Goal: Transaction & Acquisition: Purchase product/service

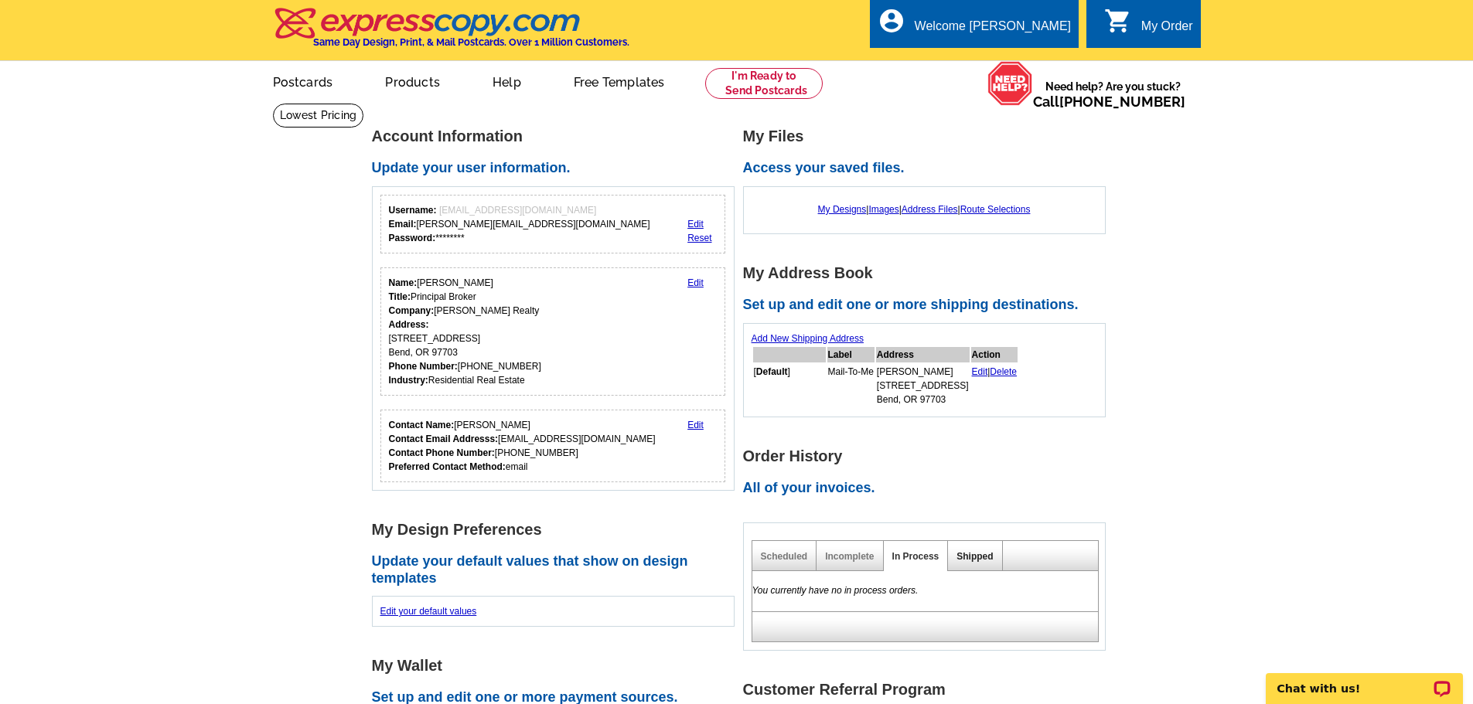
click at [973, 558] on link "Shipped" at bounding box center [974, 556] width 36 height 11
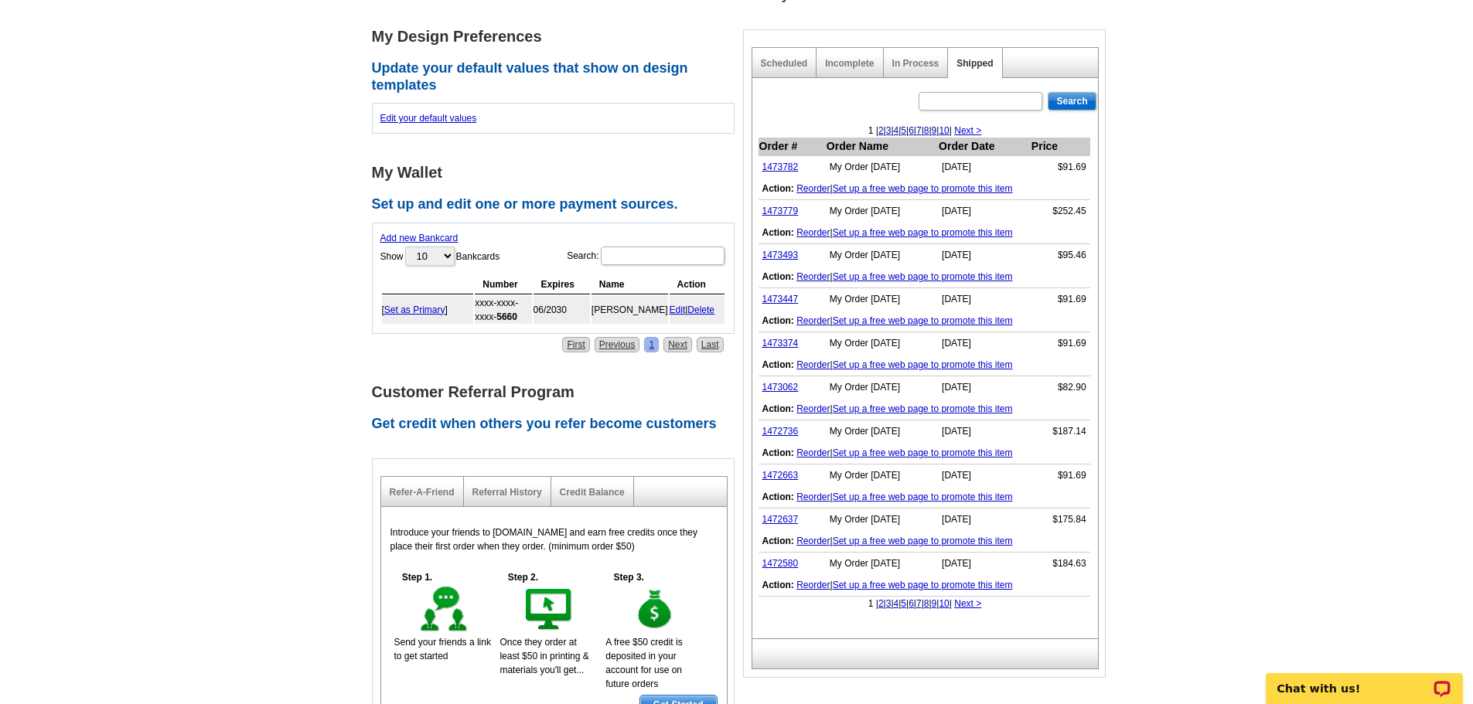
scroll to position [696, 0]
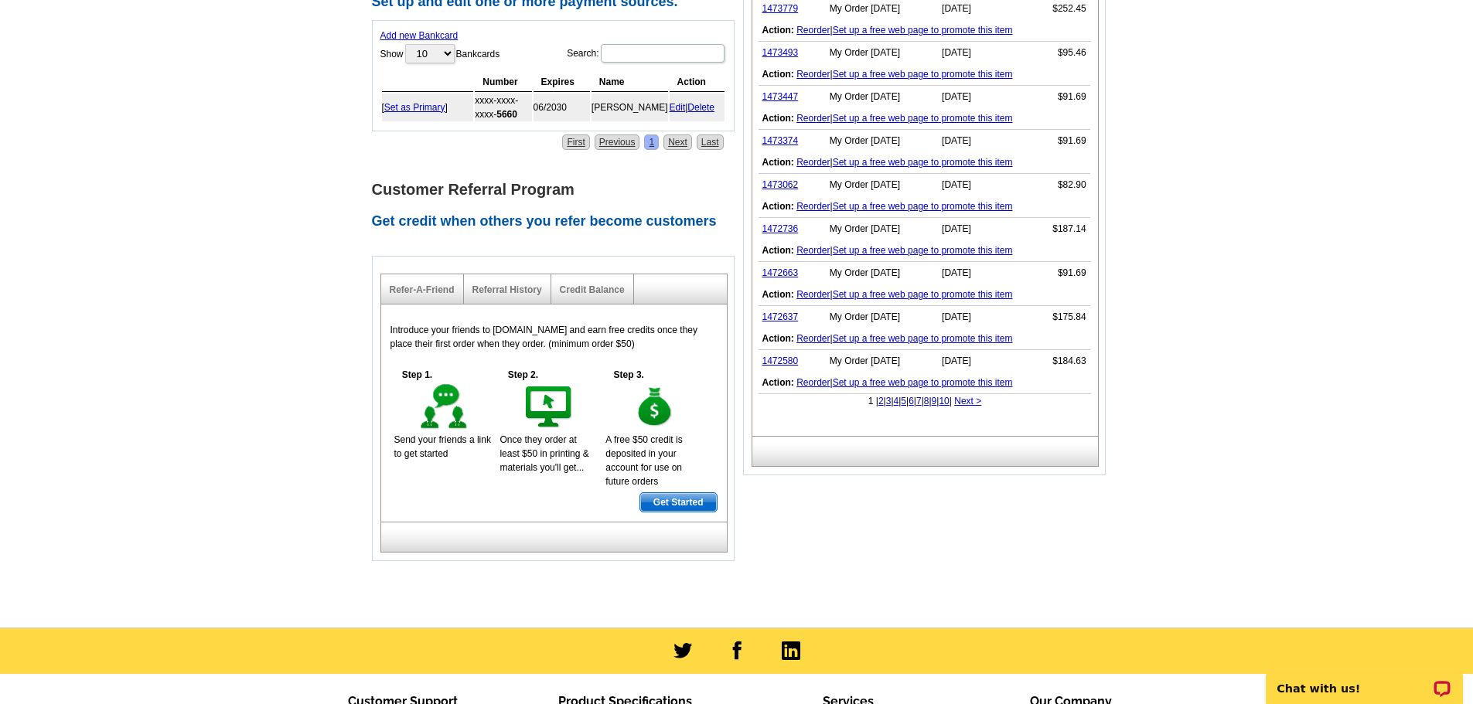
click at [878, 404] on link "2" at bounding box center [880, 401] width 5 height 11
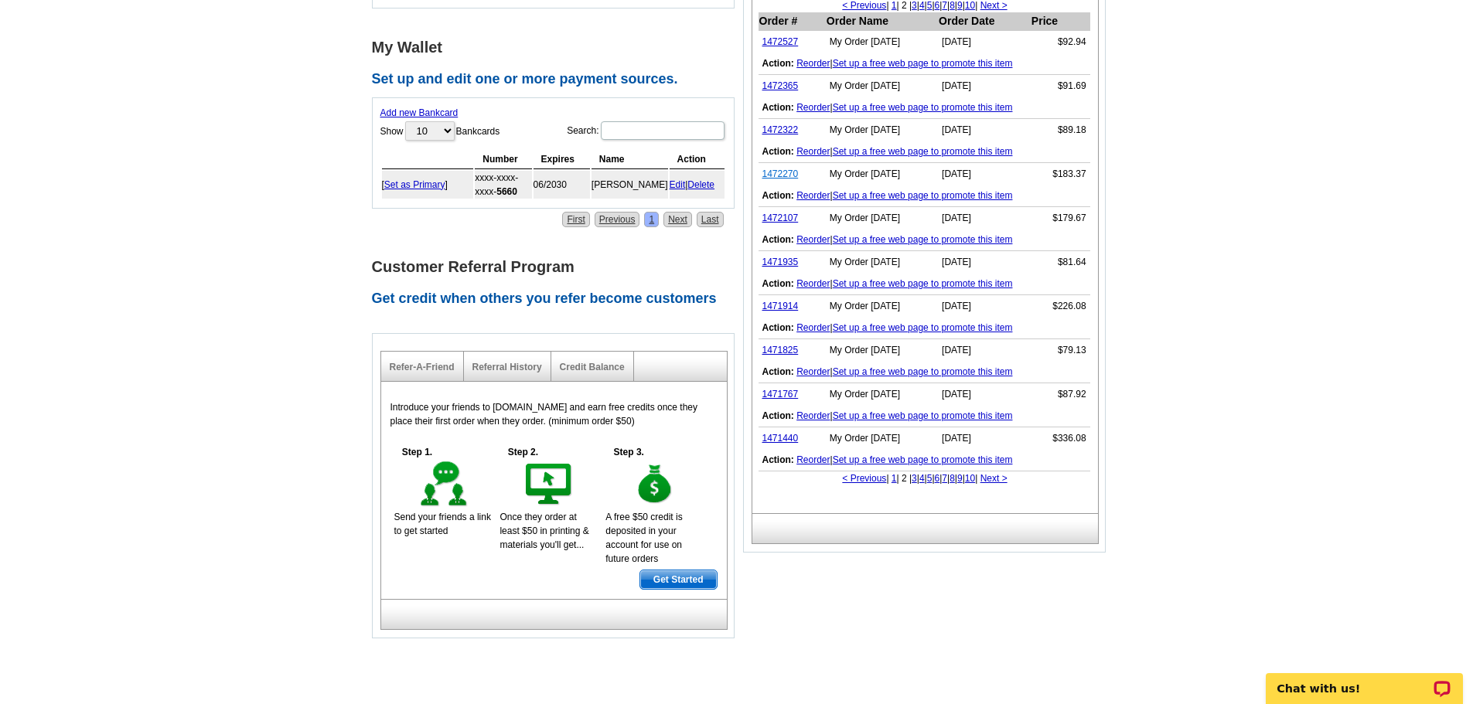
click at [791, 172] on link "1472270" at bounding box center [780, 174] width 36 height 11
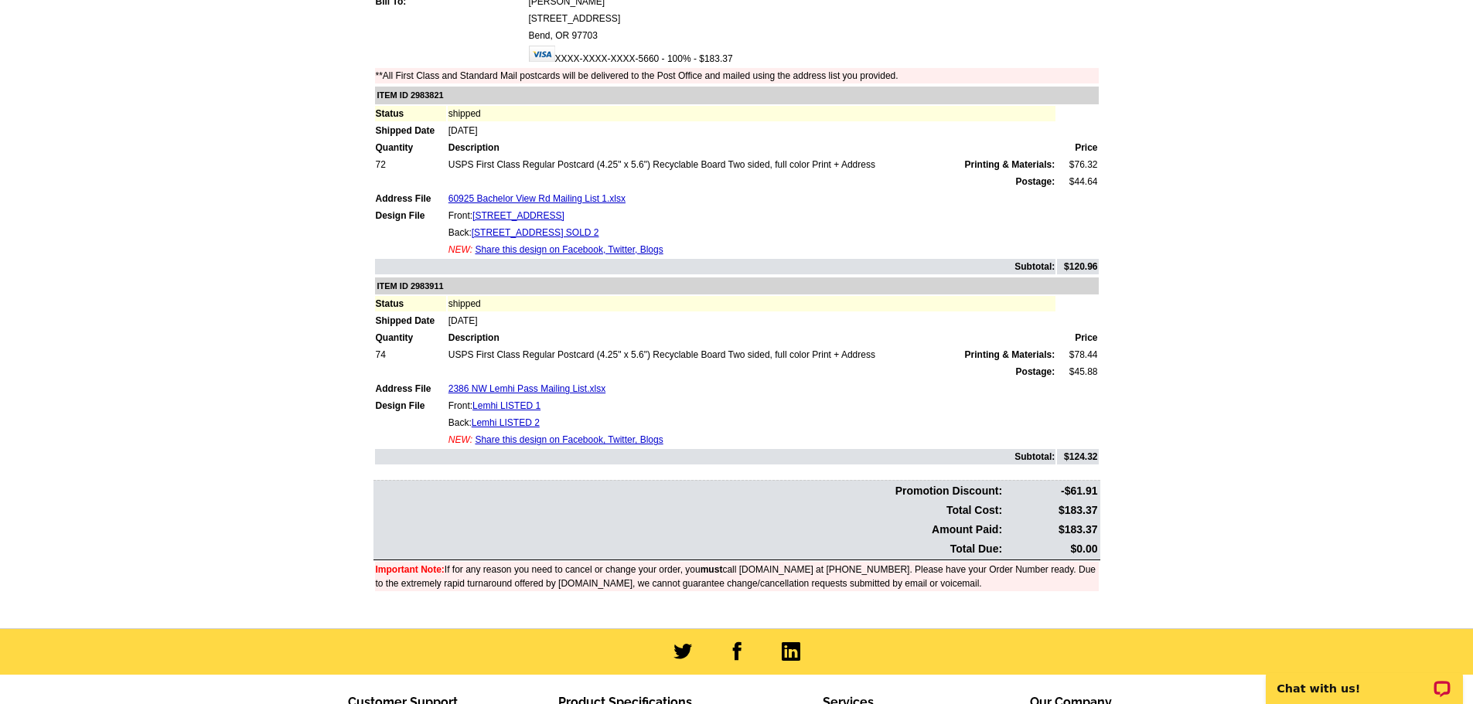
scroll to position [232, 0]
click at [530, 390] on link "2386 NW Lemhi Pass Mailing List.xlsx" at bounding box center [526, 388] width 157 height 11
click at [485, 388] on link "2386 NW Lemhi Pass Mailing List.xlsx" at bounding box center [526, 388] width 157 height 11
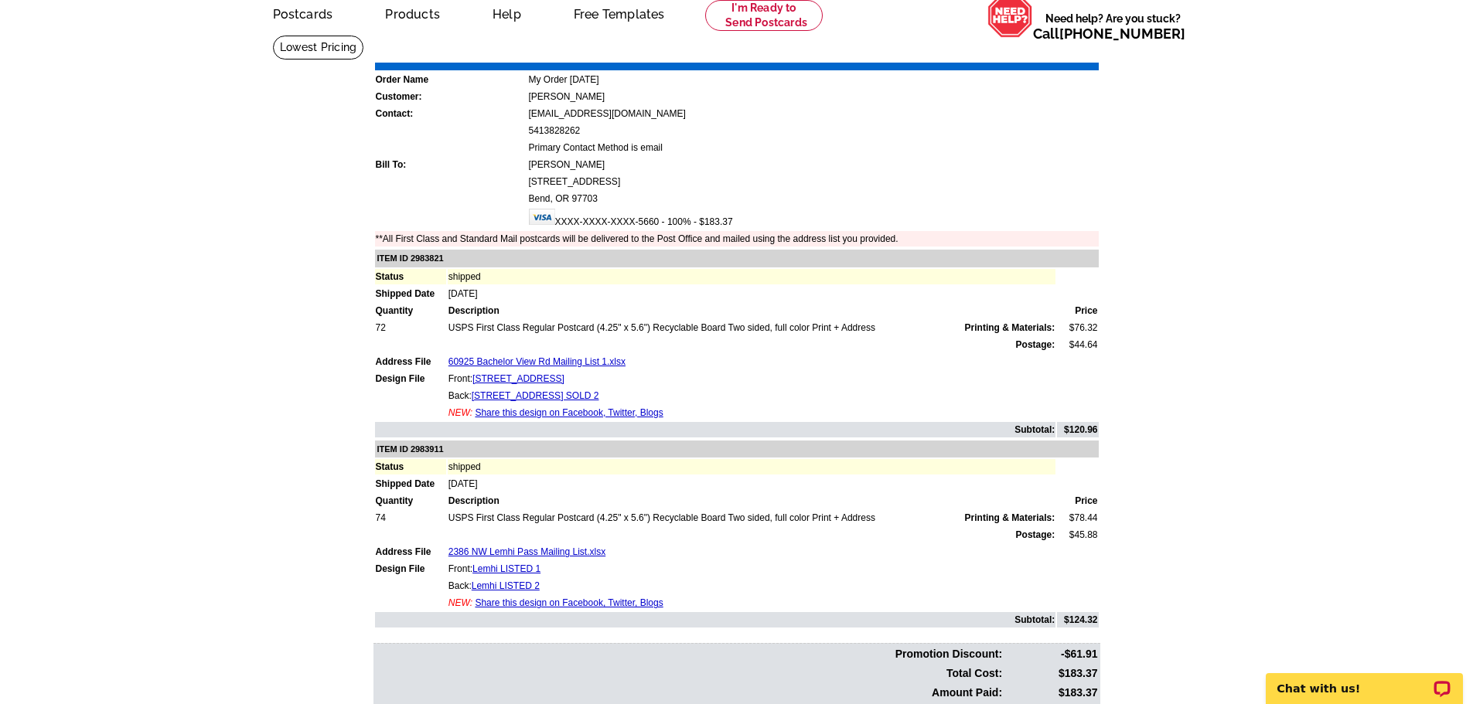
scroll to position [0, 0]
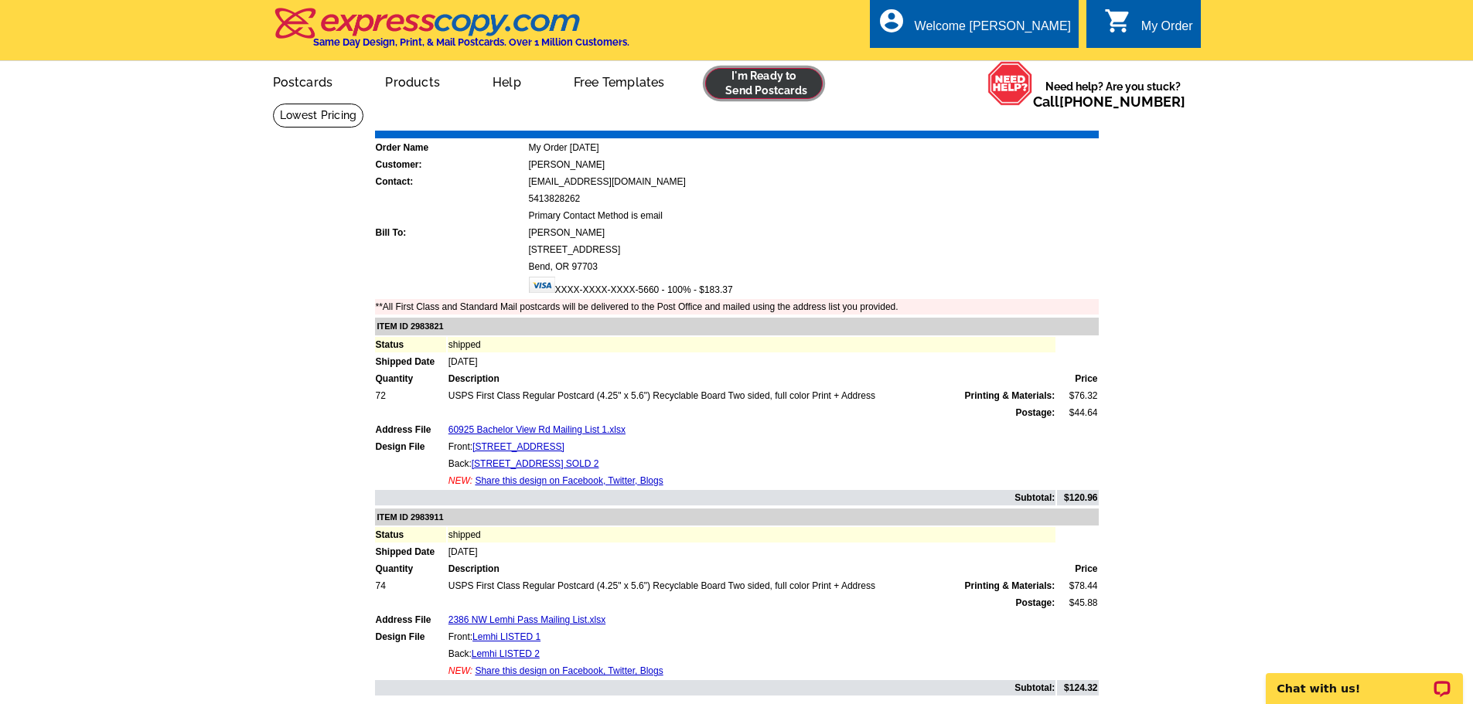
click at [751, 78] on link at bounding box center [764, 83] width 118 height 31
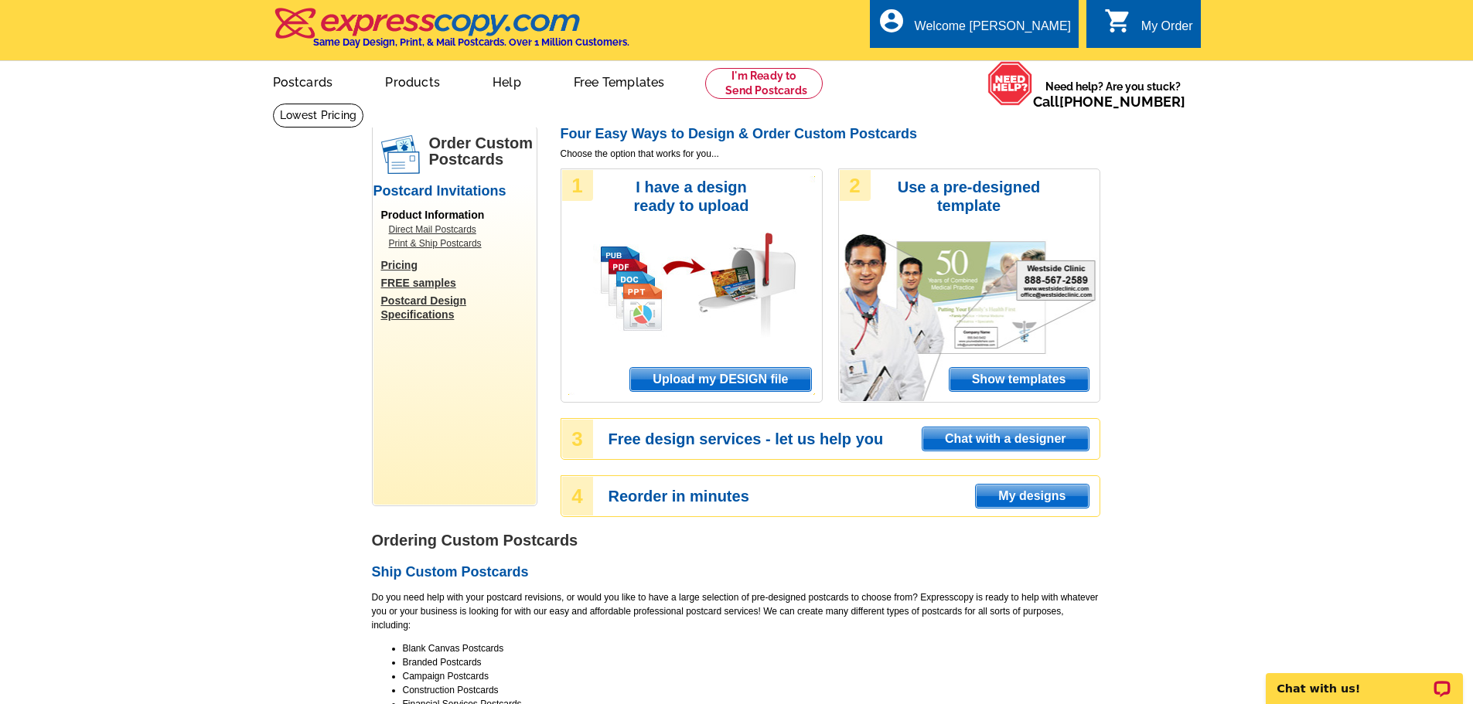
click at [694, 372] on span "Upload my DESIGN file" at bounding box center [720, 379] width 180 height 23
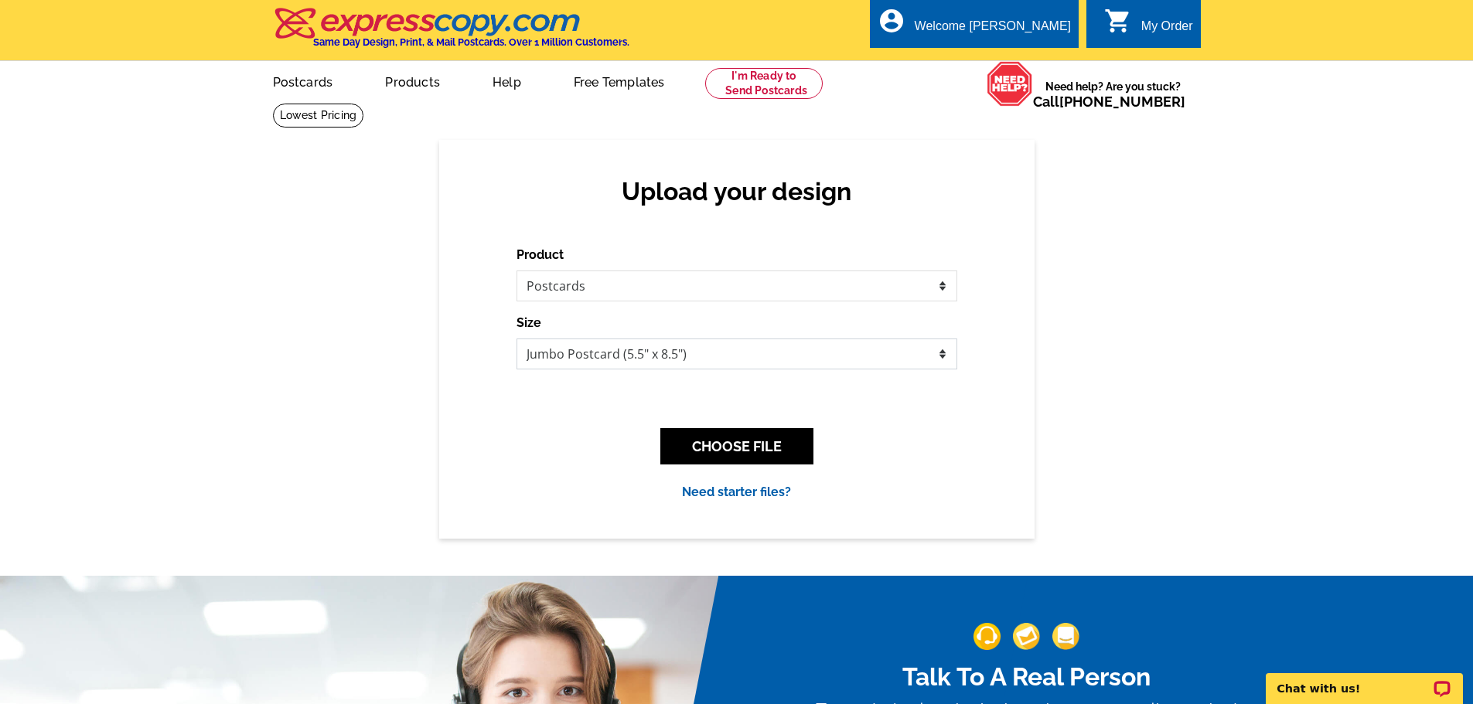
click at [591, 355] on select "Jumbo Postcard (5.5" x 8.5") Regular Postcard (4.25" x 5.6") Panoramic Postcard…" at bounding box center [736, 354] width 441 height 31
select select "1"
click at [516, 339] on select "Jumbo Postcard (5.5" x 8.5") Regular Postcard (4.25" x 5.6") Panoramic Postcard…" at bounding box center [736, 354] width 441 height 31
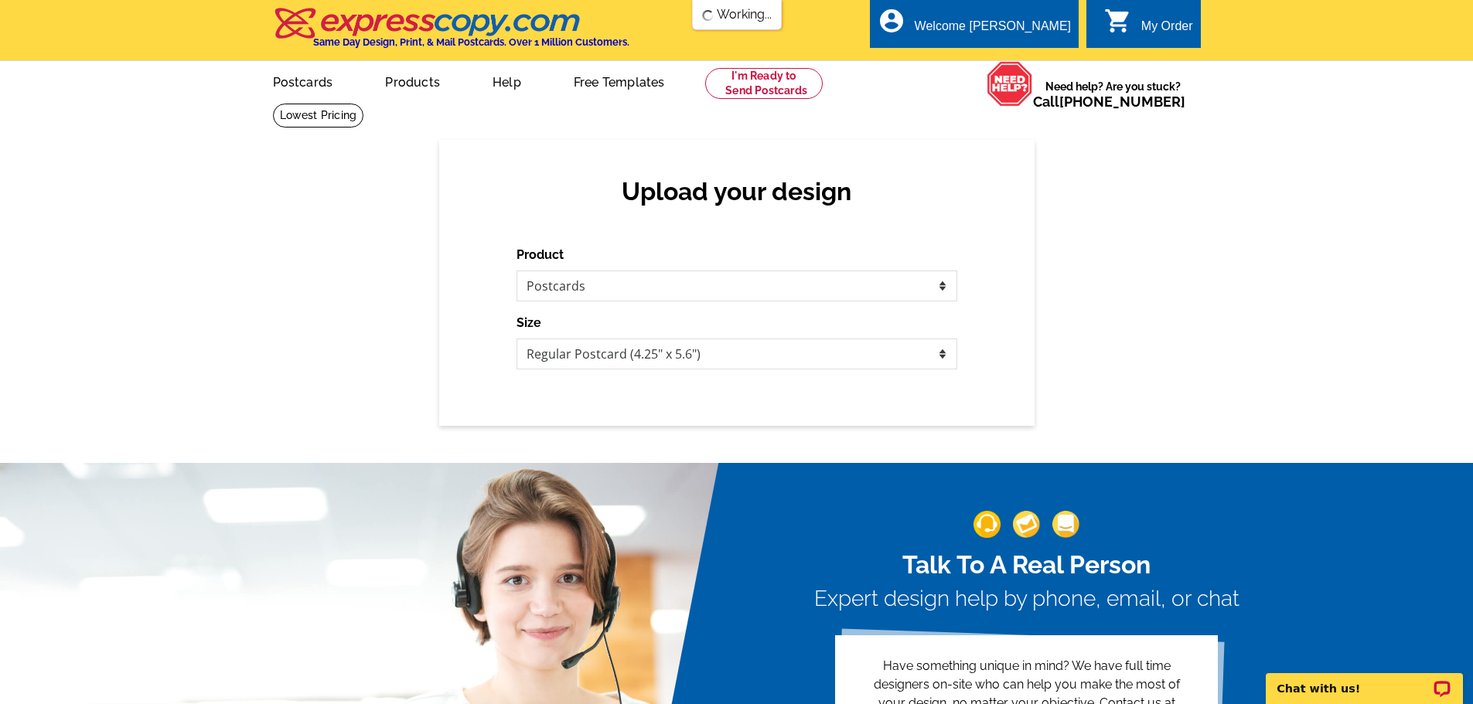
click at [721, 441] on div "Talk To A Real Person Expert design help by phone, email, or chat Have somethin…" at bounding box center [736, 628] width 1473 height 405
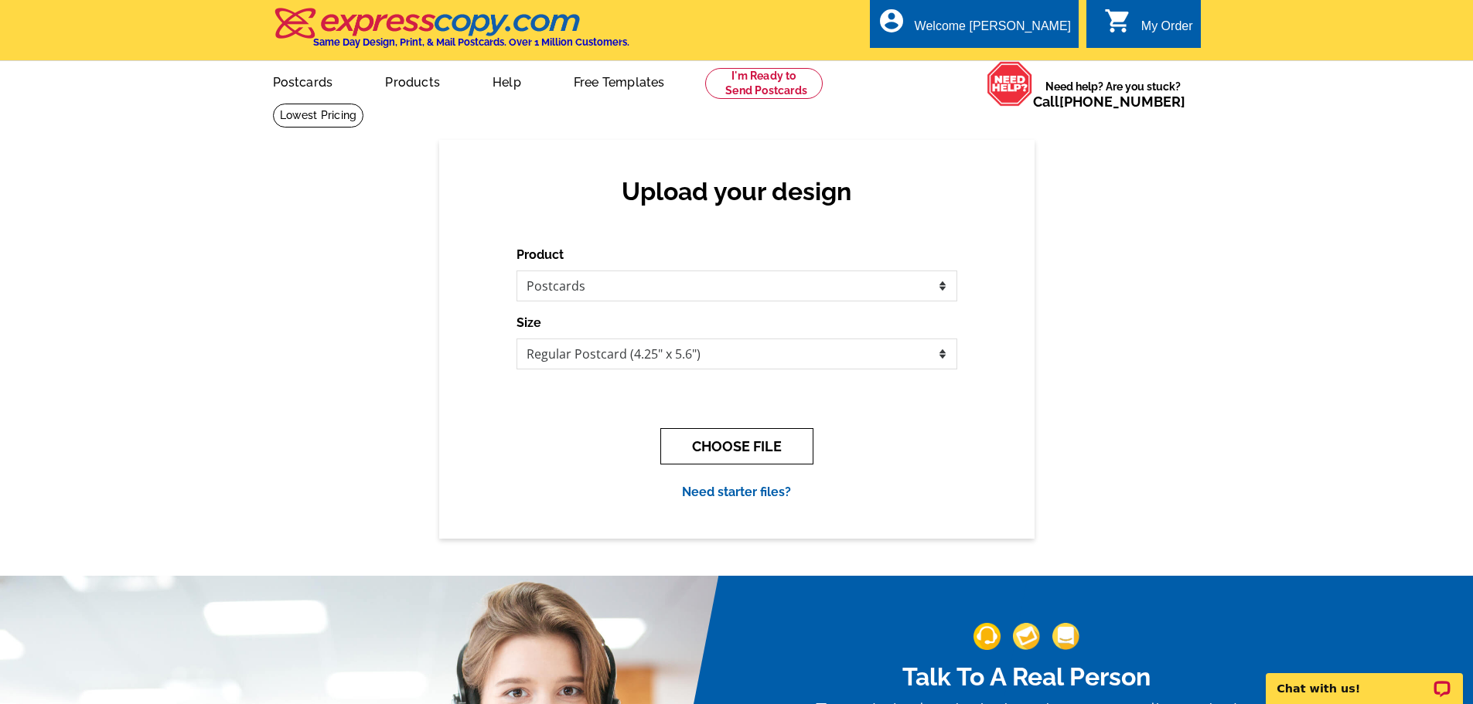
click at [724, 449] on button "CHOOSE FILE" at bounding box center [736, 446] width 153 height 36
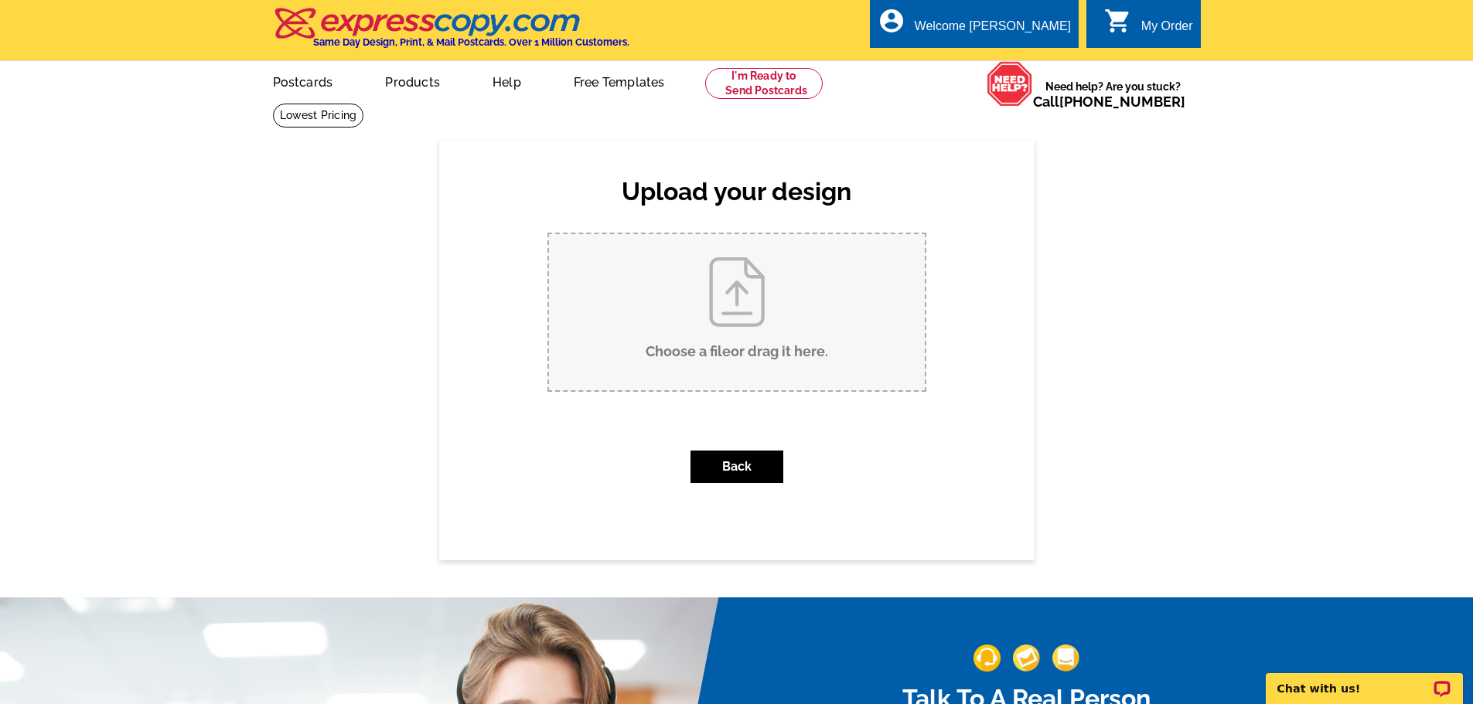
click at [693, 309] on input "Choose a file or drag it here ." at bounding box center [737, 312] width 376 height 156
type input "C:\fakepath\Ambassador LISTED.pdf"
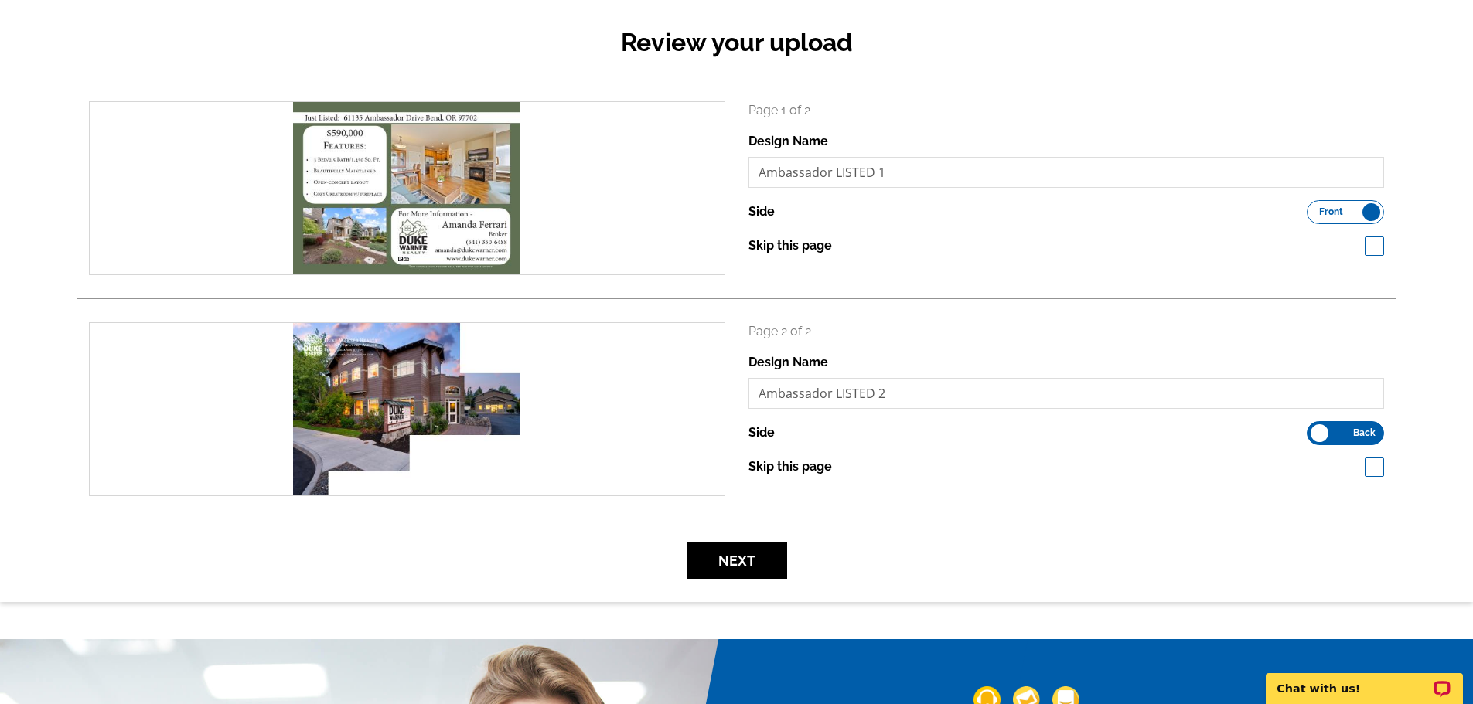
scroll to position [155, 0]
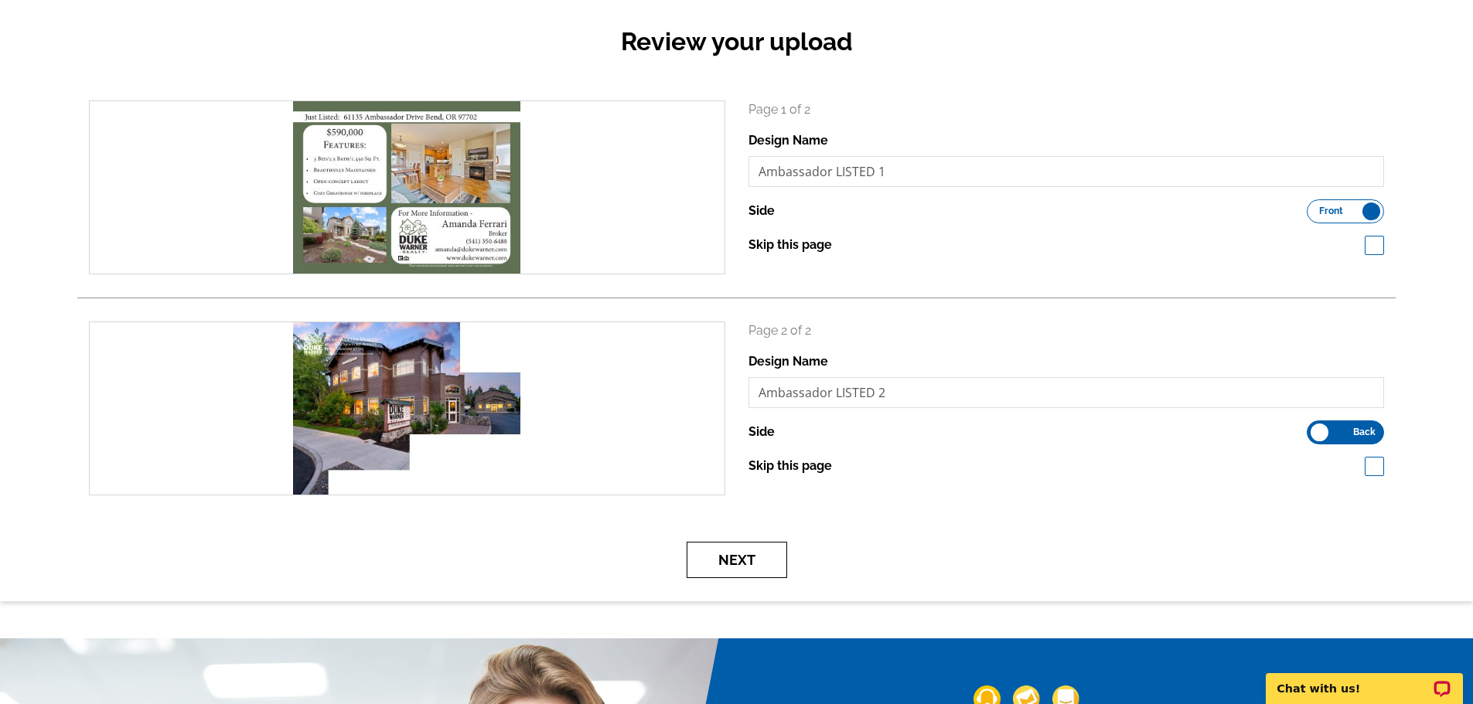
click at [765, 557] on button "Next" at bounding box center [737, 560] width 101 height 36
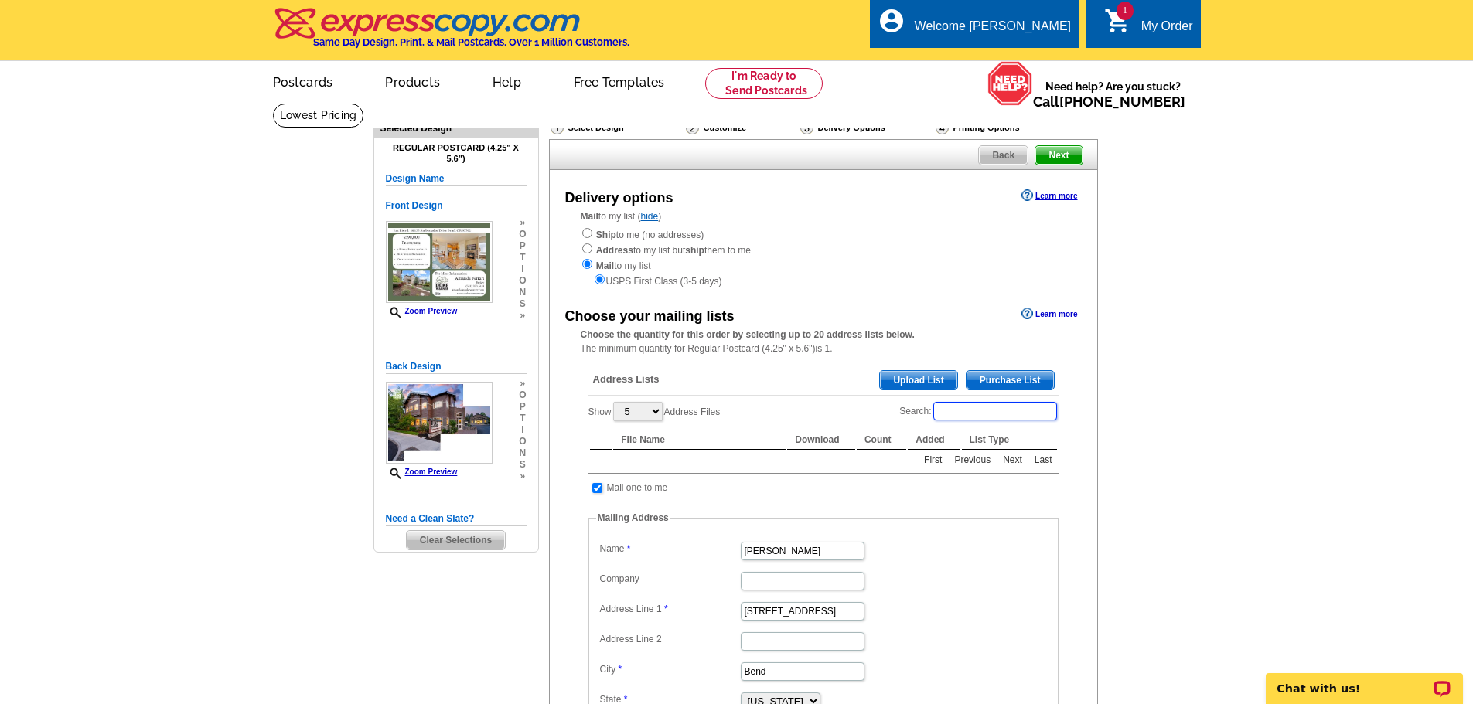
click at [966, 414] on input "Search:" at bounding box center [995, 411] width 124 height 19
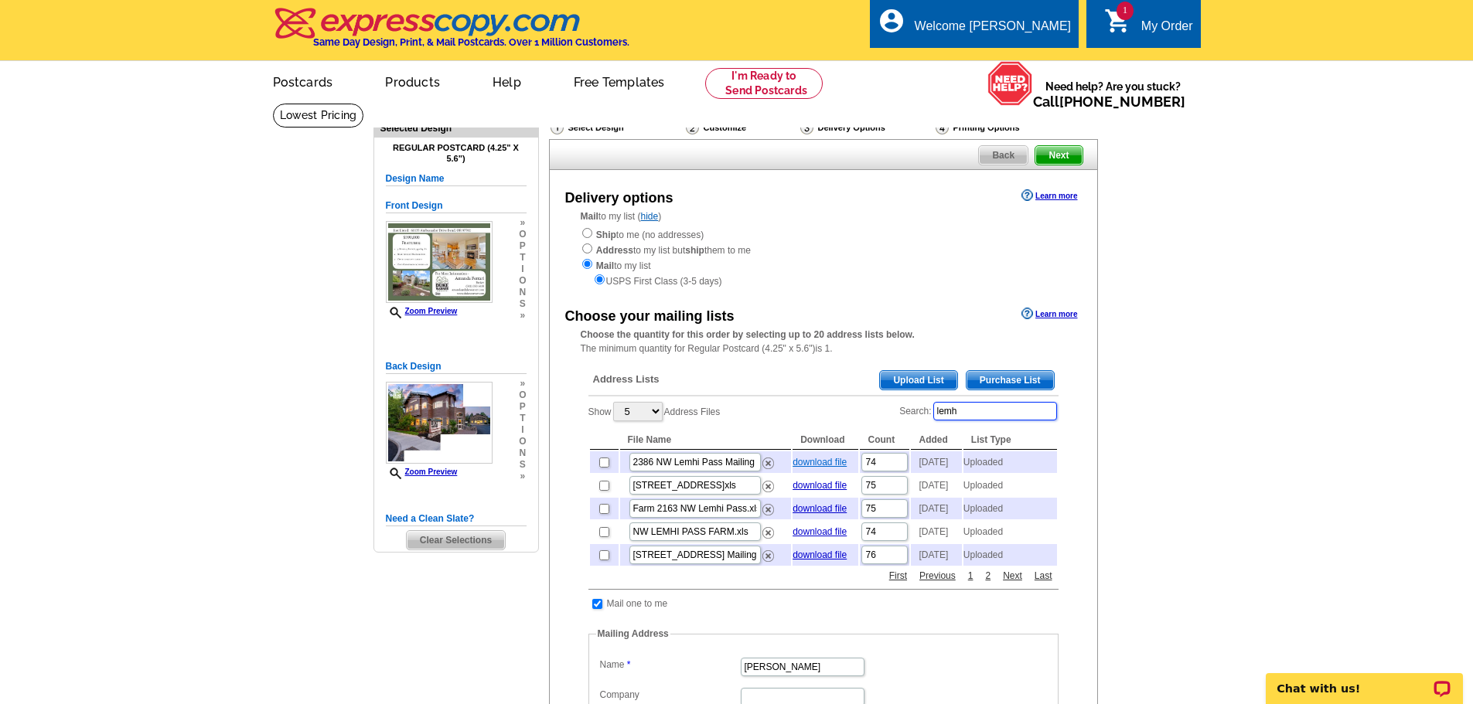
type input "lemh"
click at [809, 468] on link "download file" at bounding box center [819, 462] width 54 height 11
click at [605, 463] on input "checkbox" at bounding box center [604, 463] width 10 height 10
checkbox input "true"
click at [771, 466] on img at bounding box center [768, 464] width 12 height 12
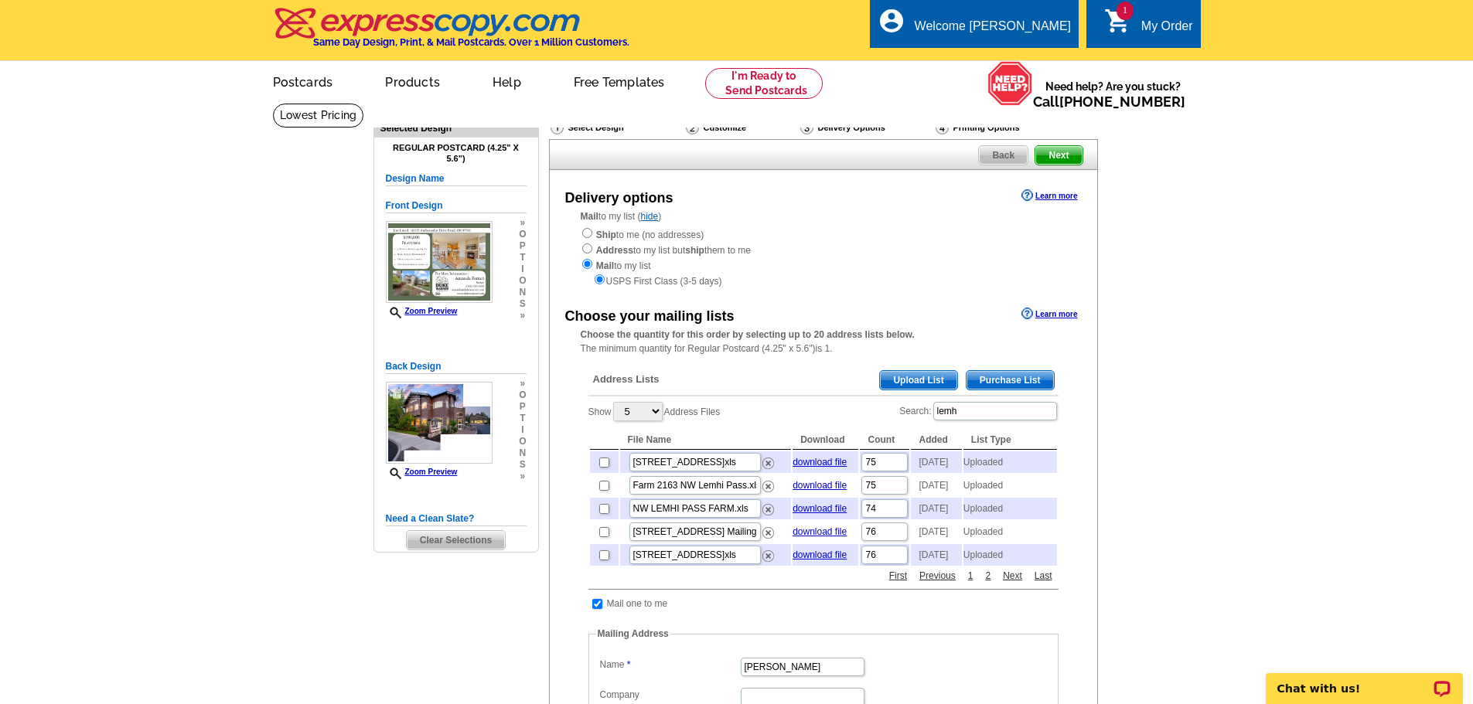
click at [1171, 35] on div "My Order" at bounding box center [1167, 30] width 52 height 22
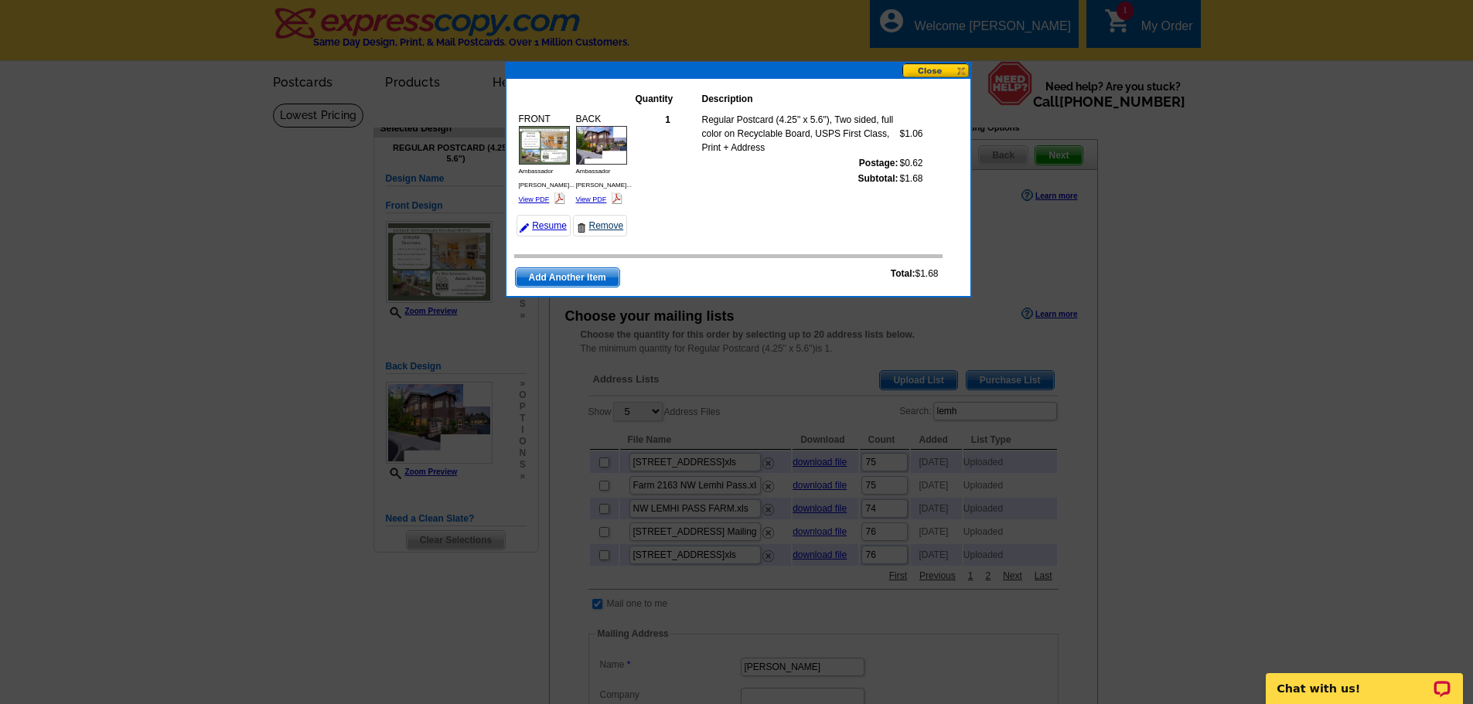
click at [612, 215] on link "Remove" at bounding box center [600, 226] width 54 height 22
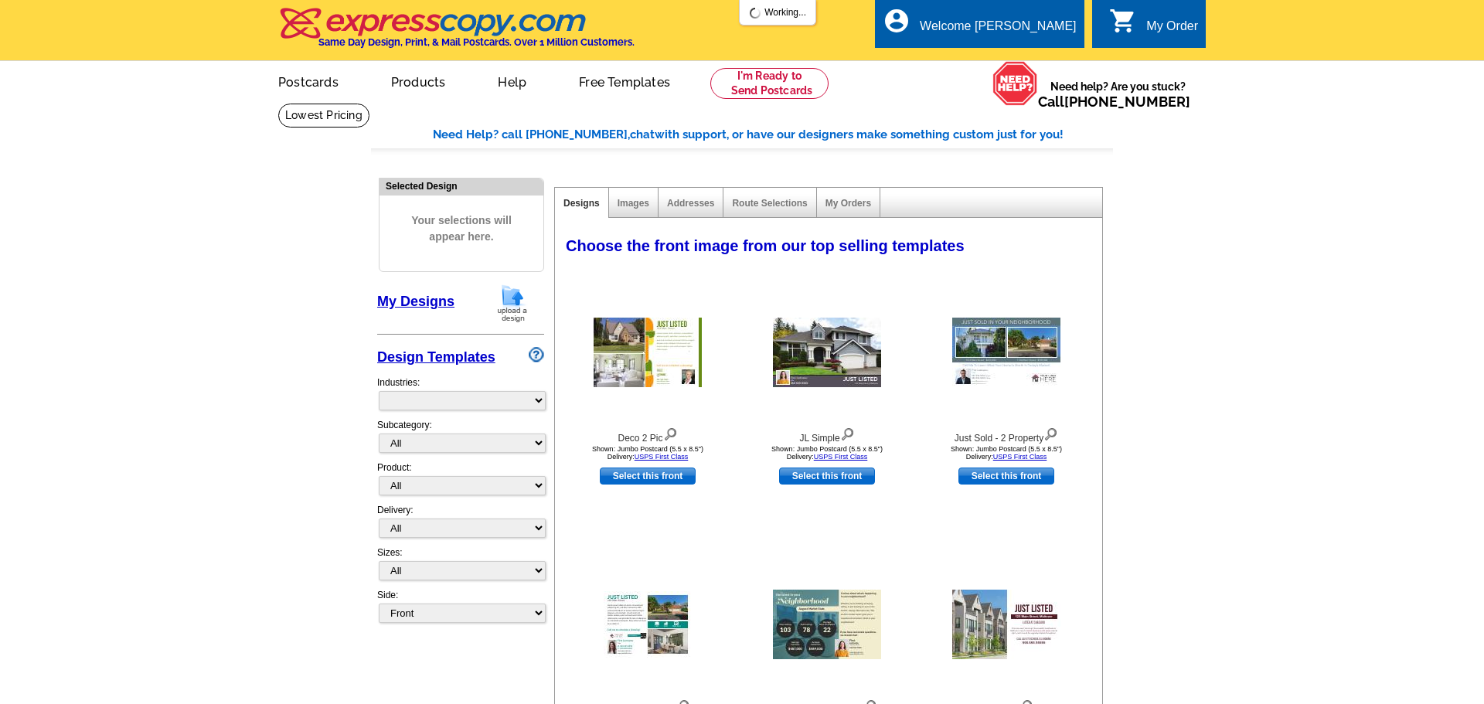
select select "785"
